Goal: Information Seeking & Learning: Understand process/instructions

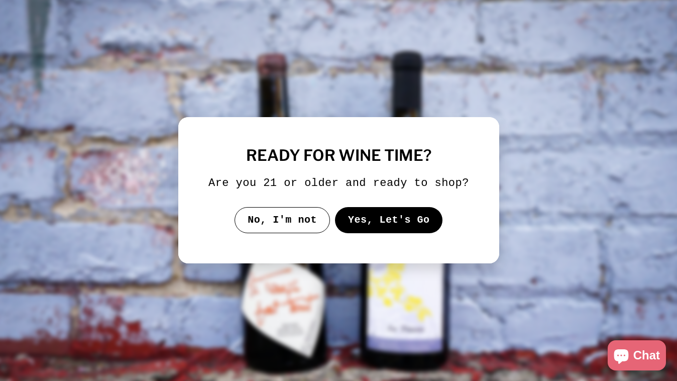
click at [385, 231] on button "Yes, Let's Go" at bounding box center [388, 220] width 108 height 26
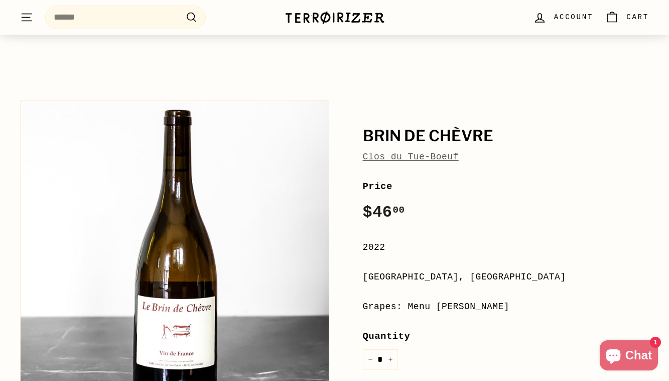
scroll to position [58, 0]
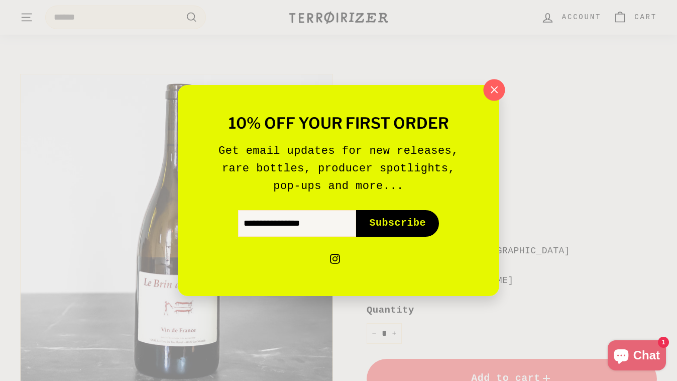
click at [497, 89] on icon "button" at bounding box center [494, 89] width 15 height 15
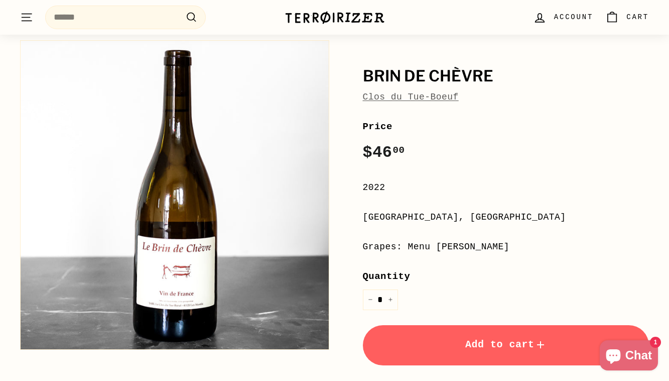
scroll to position [0, 0]
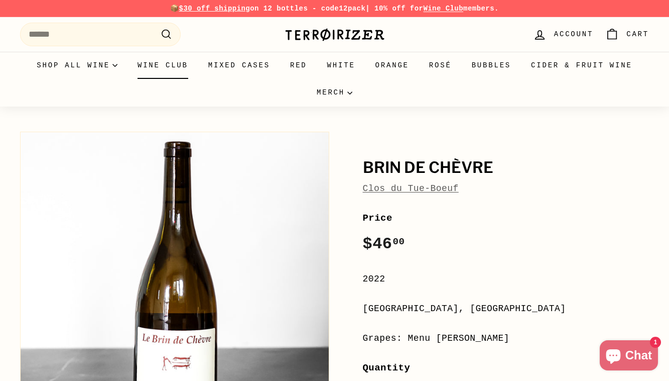
click at [169, 63] on link "Wine Club" at bounding box center [163, 65] width 71 height 27
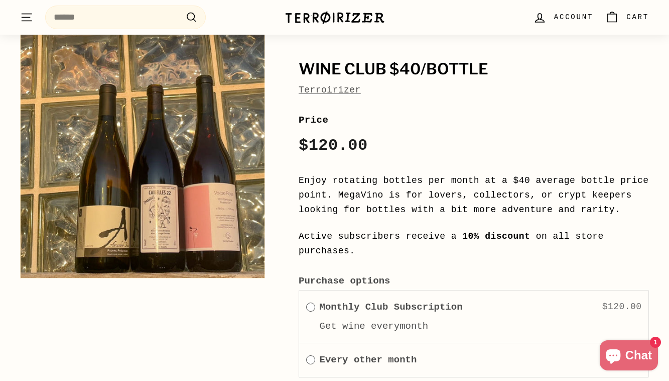
scroll to position [1504, 0]
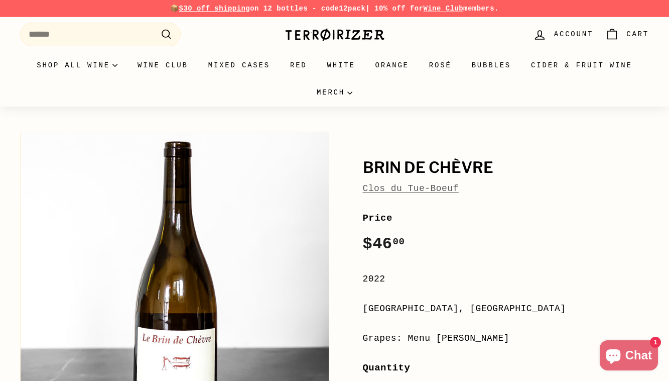
click at [436, 188] on link "Clos du Tue-Boeuf" at bounding box center [411, 188] width 96 height 10
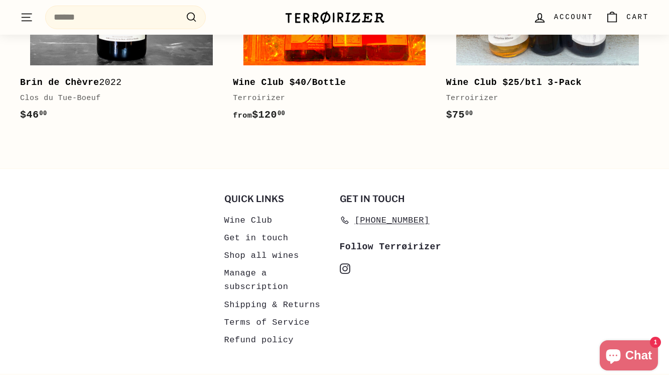
scroll to position [813, 0]
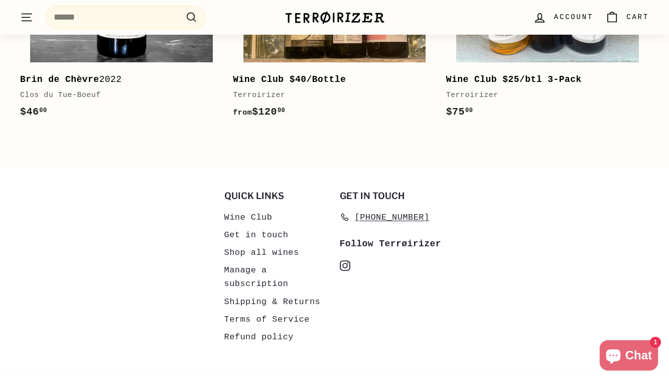
click at [271, 301] on link "Shipping & Returns" at bounding box center [272, 302] width 96 height 18
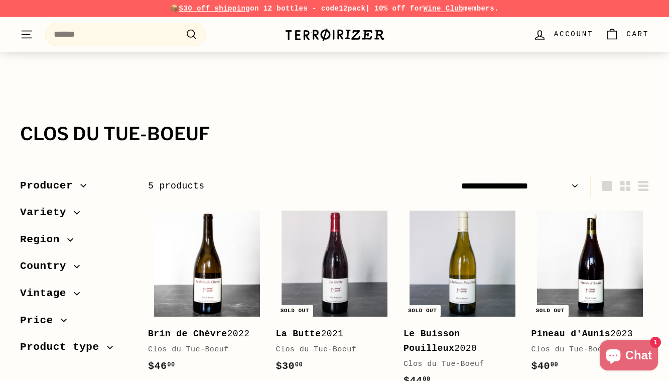
scroll to position [813, 0]
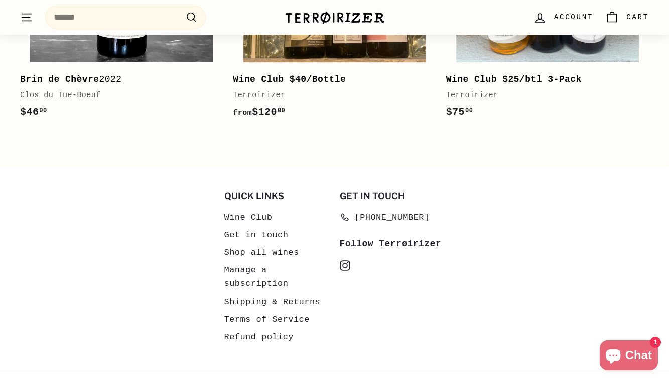
click at [250, 233] on link "Get in touch" at bounding box center [256, 235] width 64 height 18
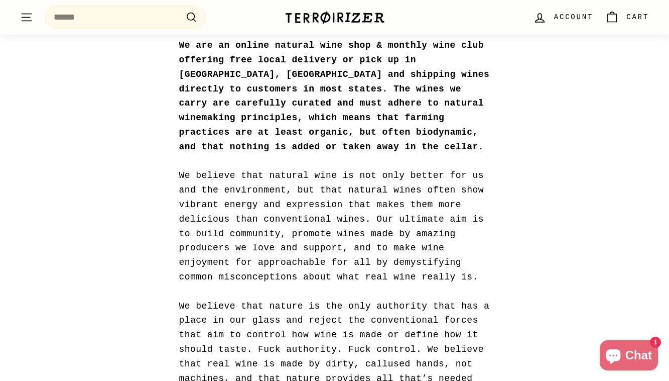
scroll to position [144, 0]
